Goal: Information Seeking & Learning: Learn about a topic

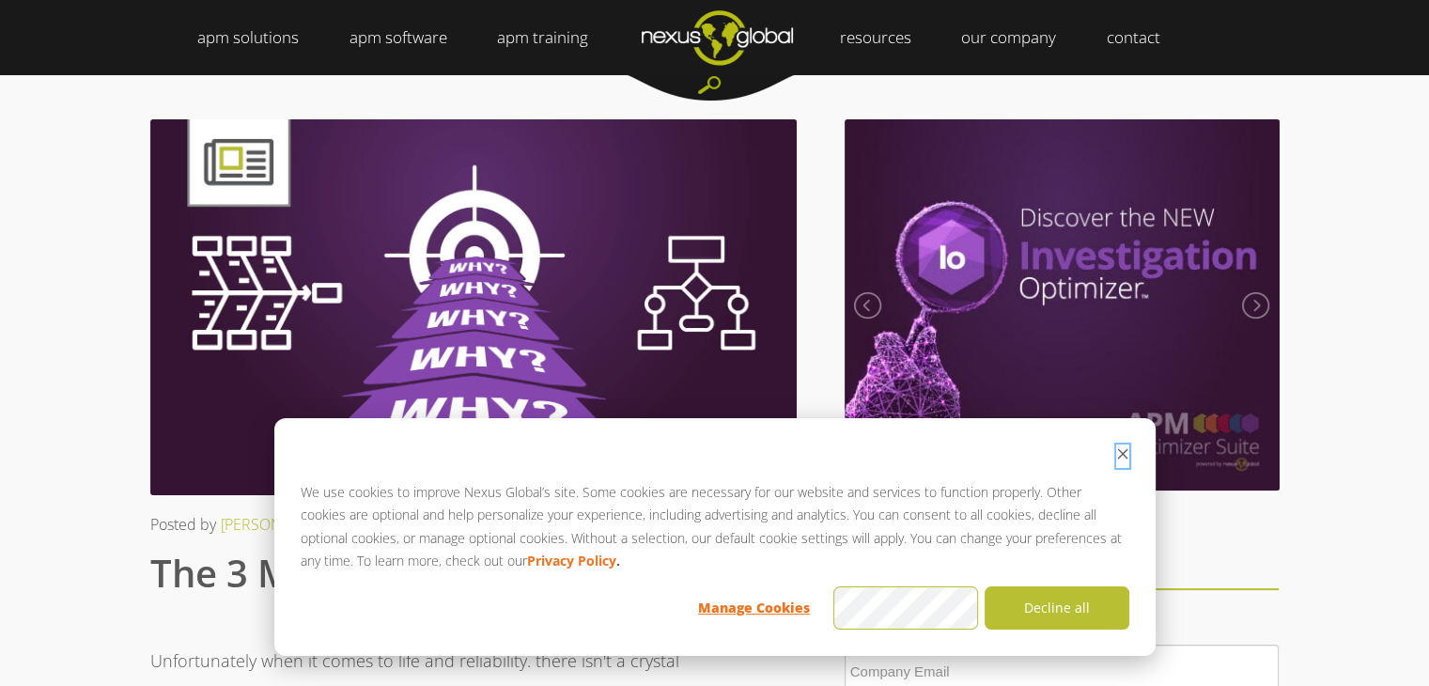
click at [1120, 453] on icon "Dismiss cookie banner" at bounding box center [1122, 454] width 10 height 10
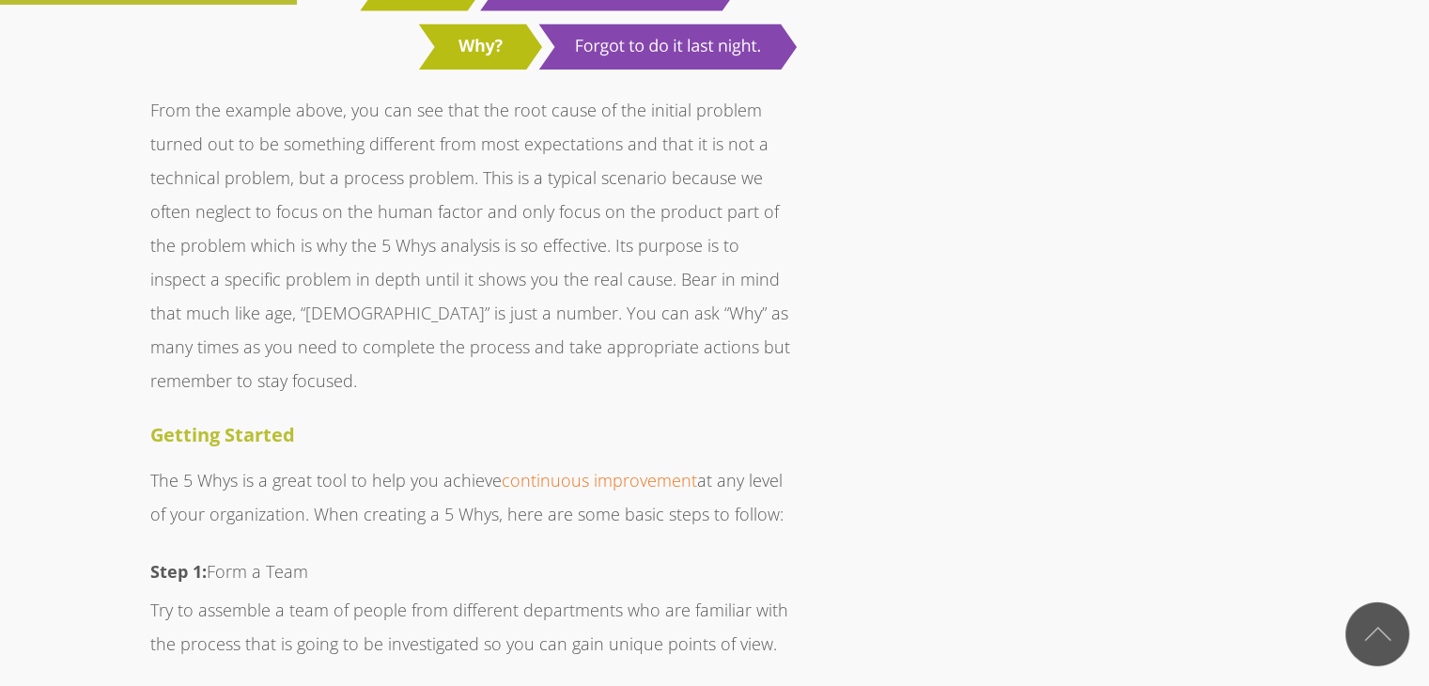
scroll to position [1973, 0]
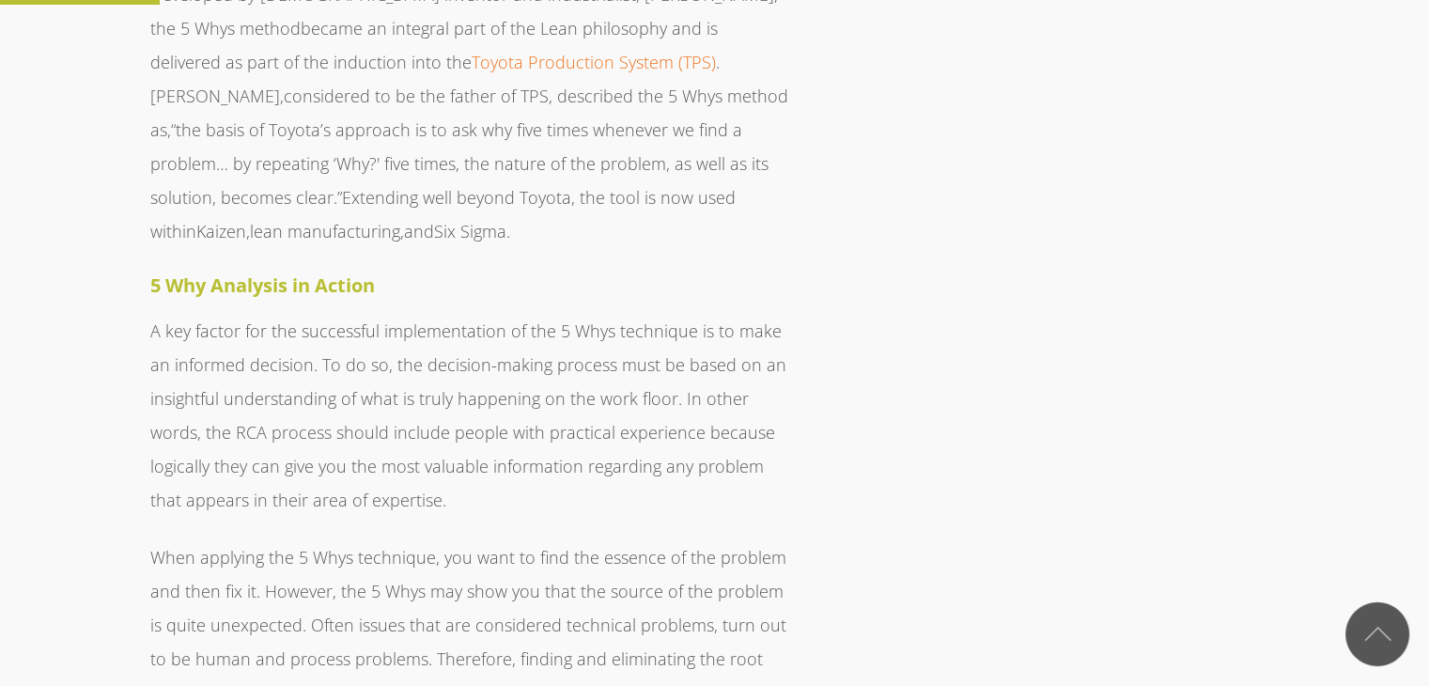
scroll to position [1316, 0]
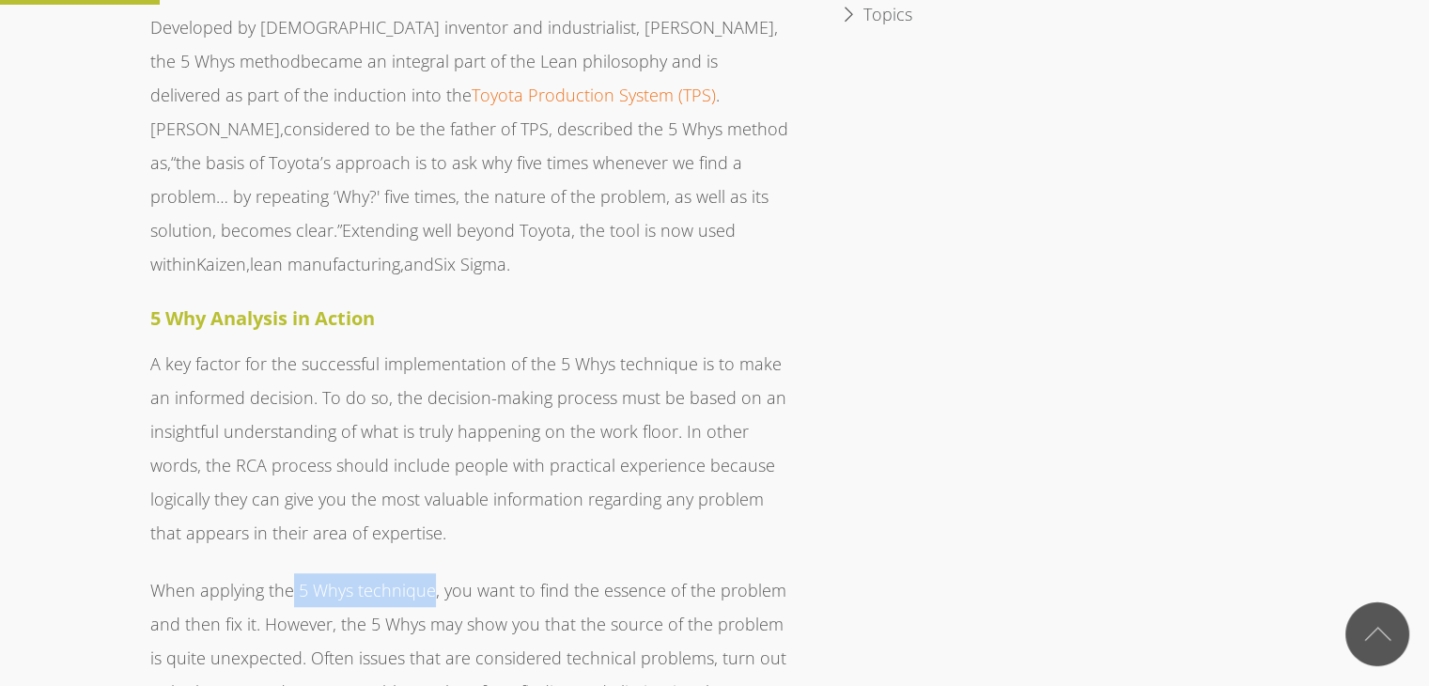
drag, startPoint x: 429, startPoint y: 557, endPoint x: 292, endPoint y: 560, distance: 136.3
click at [292, 573] on p "When applying the 5 Whys technique, you want to find the essence of the problem…" at bounding box center [473, 657] width 647 height 169
copy p "5 Whys technique"
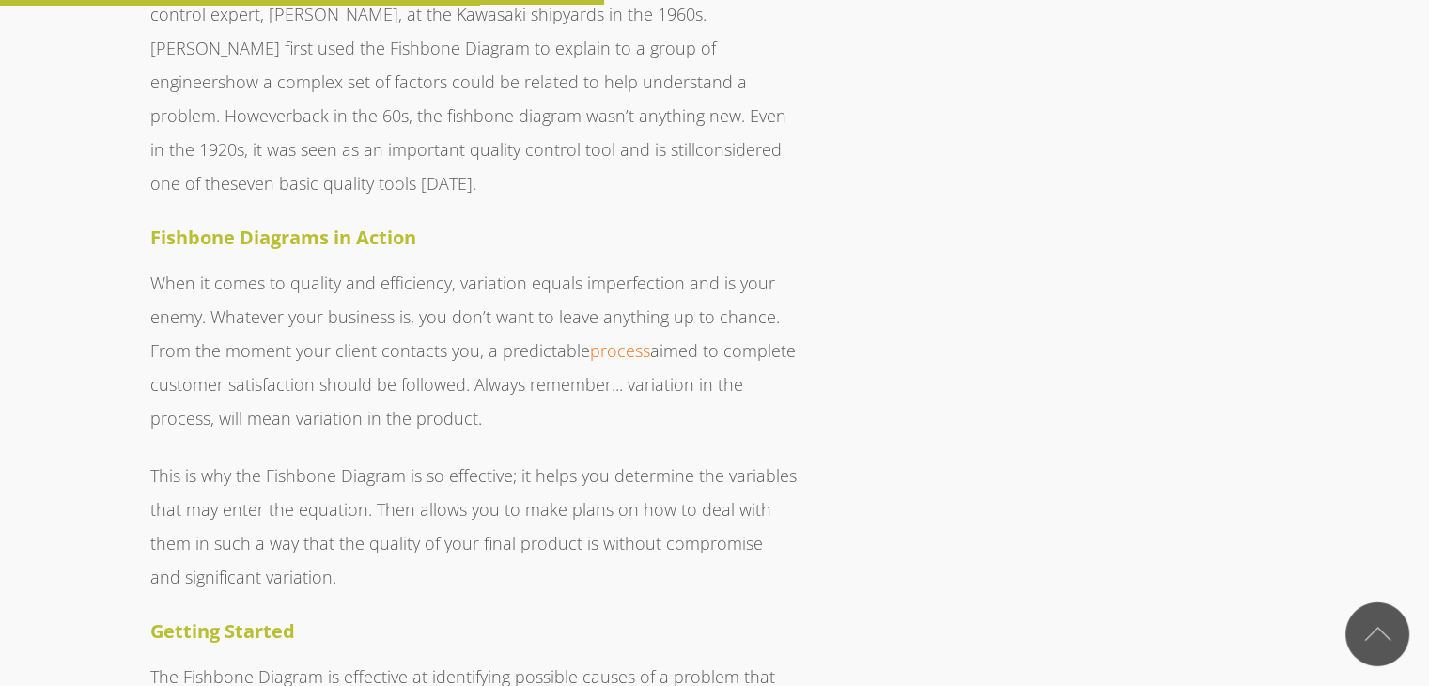
scroll to position [4887, 0]
drag, startPoint x: 329, startPoint y: 169, endPoint x: 138, endPoint y: 166, distance: 190.8
copy strong "Fishbone Diagrams"
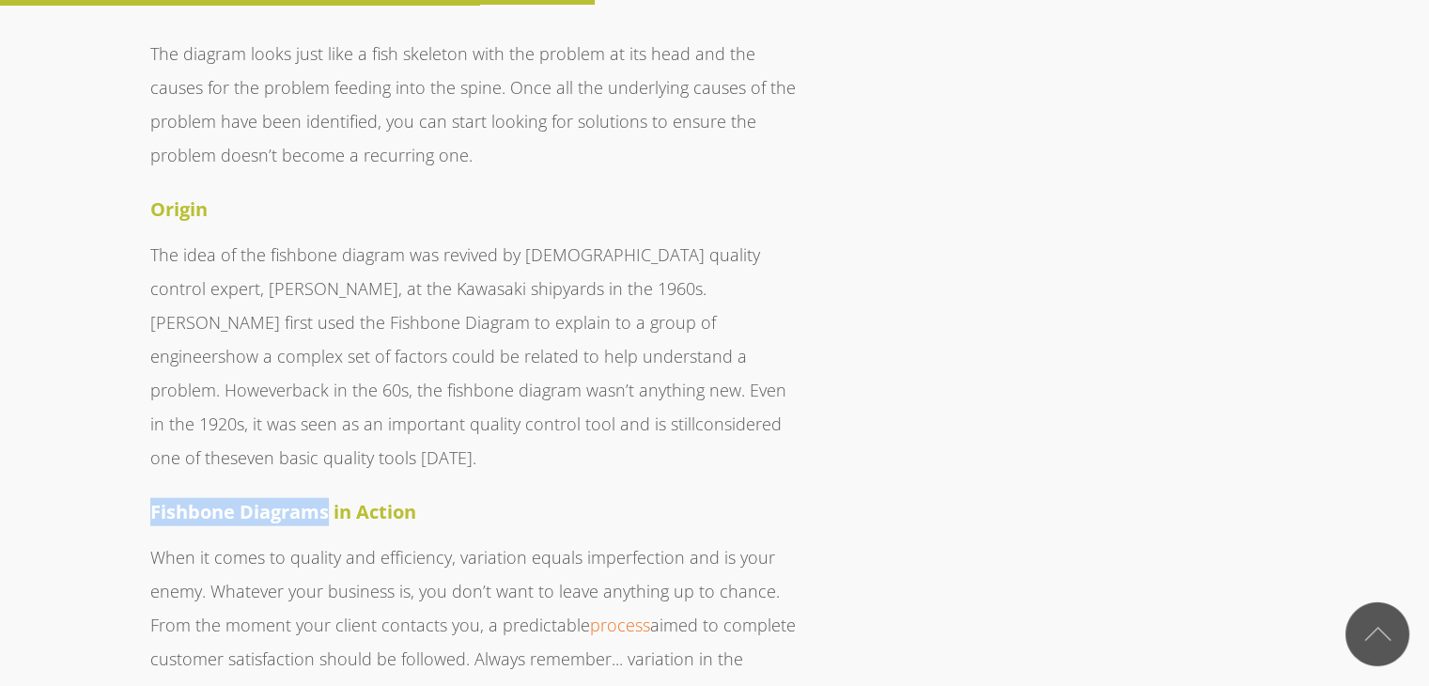
scroll to position [4323, 0]
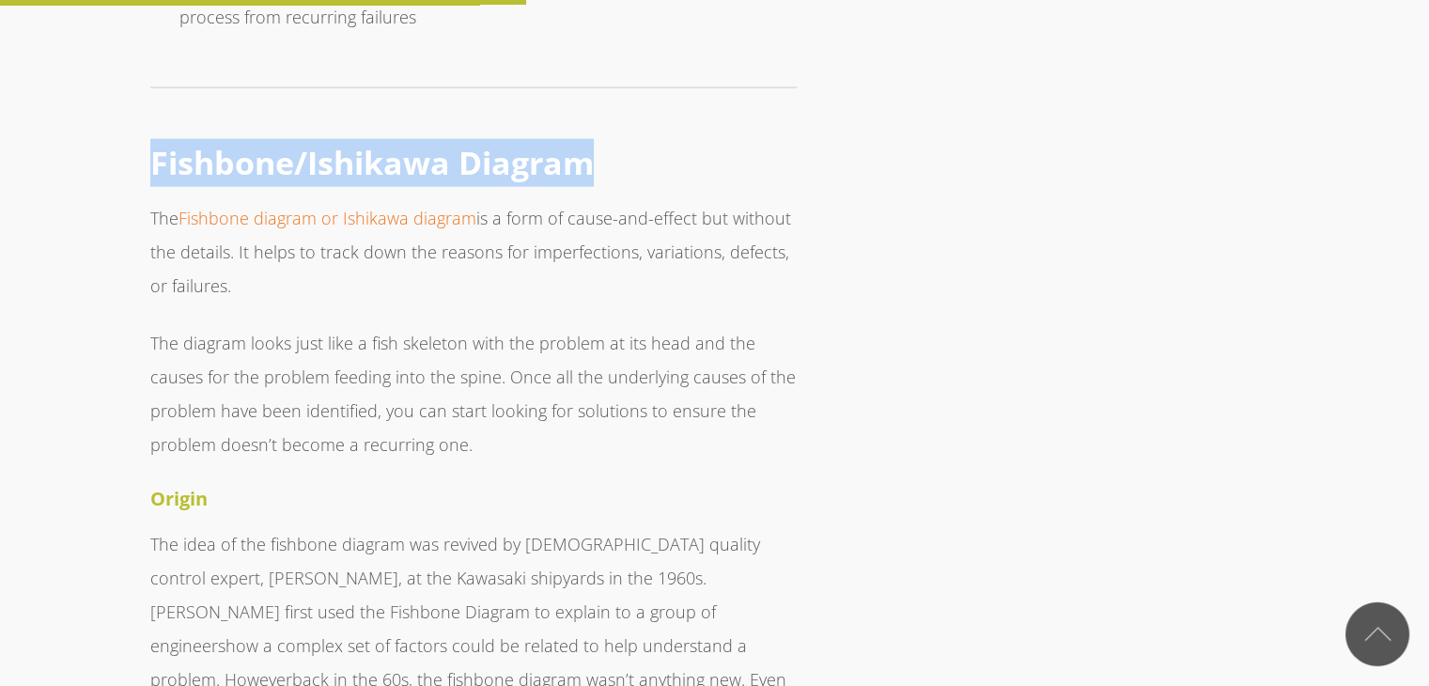
drag, startPoint x: 575, startPoint y: 99, endPoint x: 135, endPoint y: 101, distance: 439.8
copy strong "Fishbone/Ishikawa Diagram"
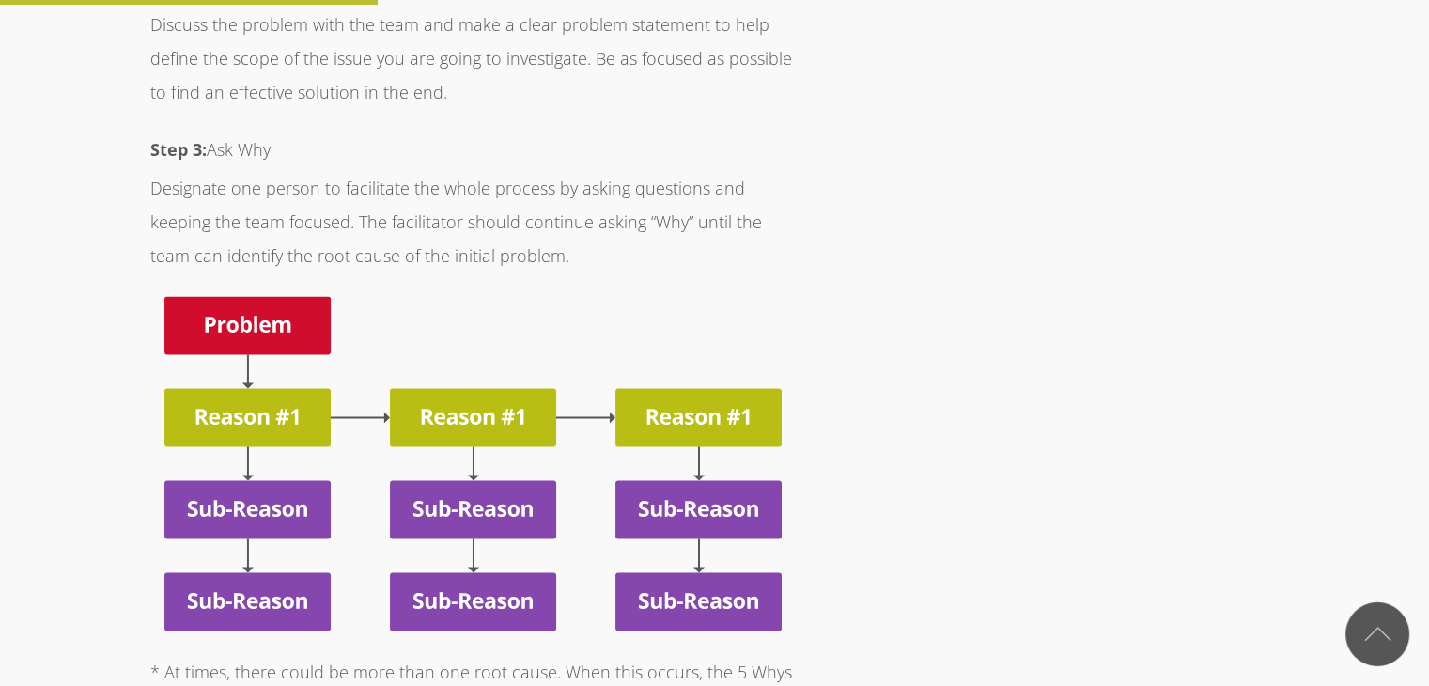
scroll to position [3101, 0]
